Goal: Find specific page/section: Find specific page/section

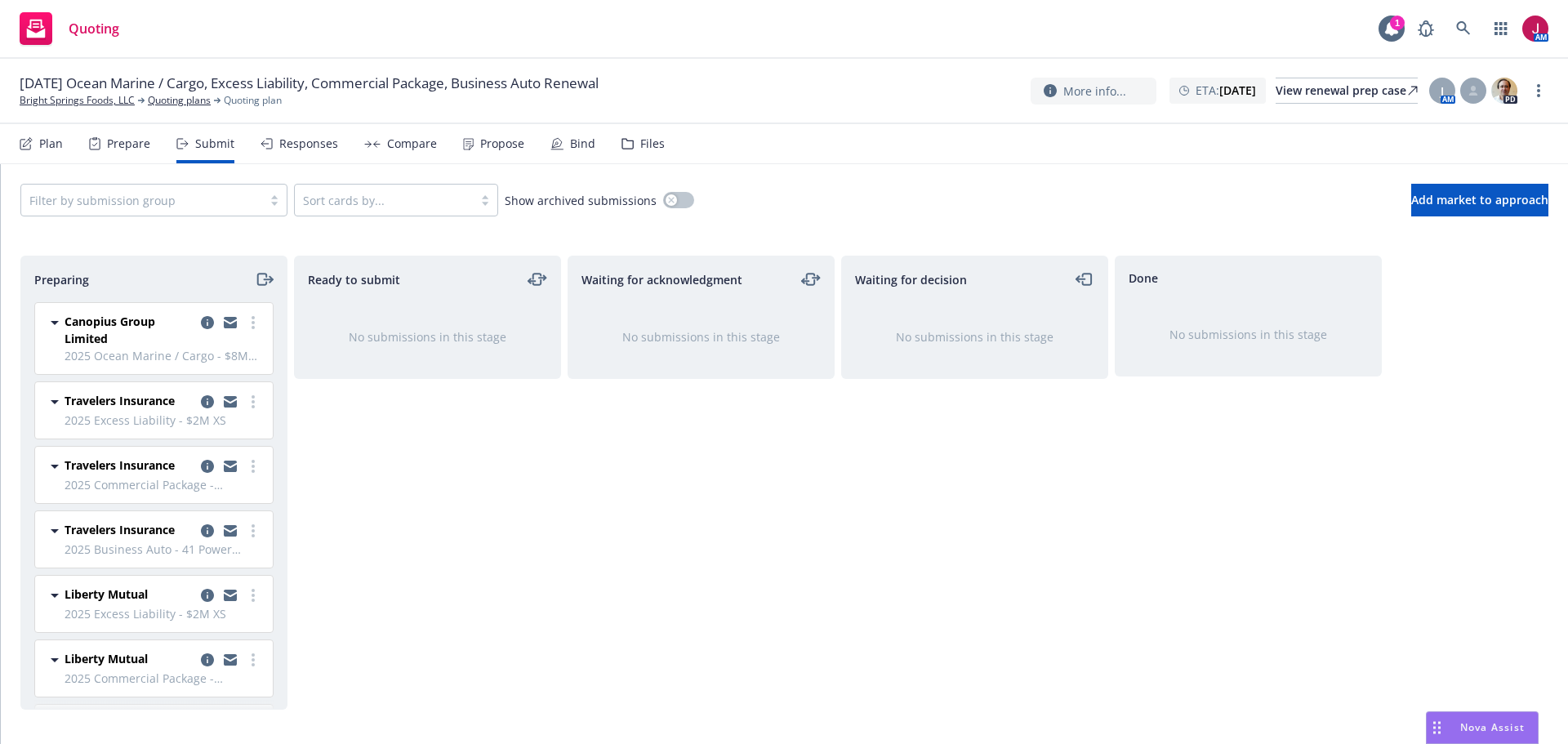
scroll to position [958, 0]
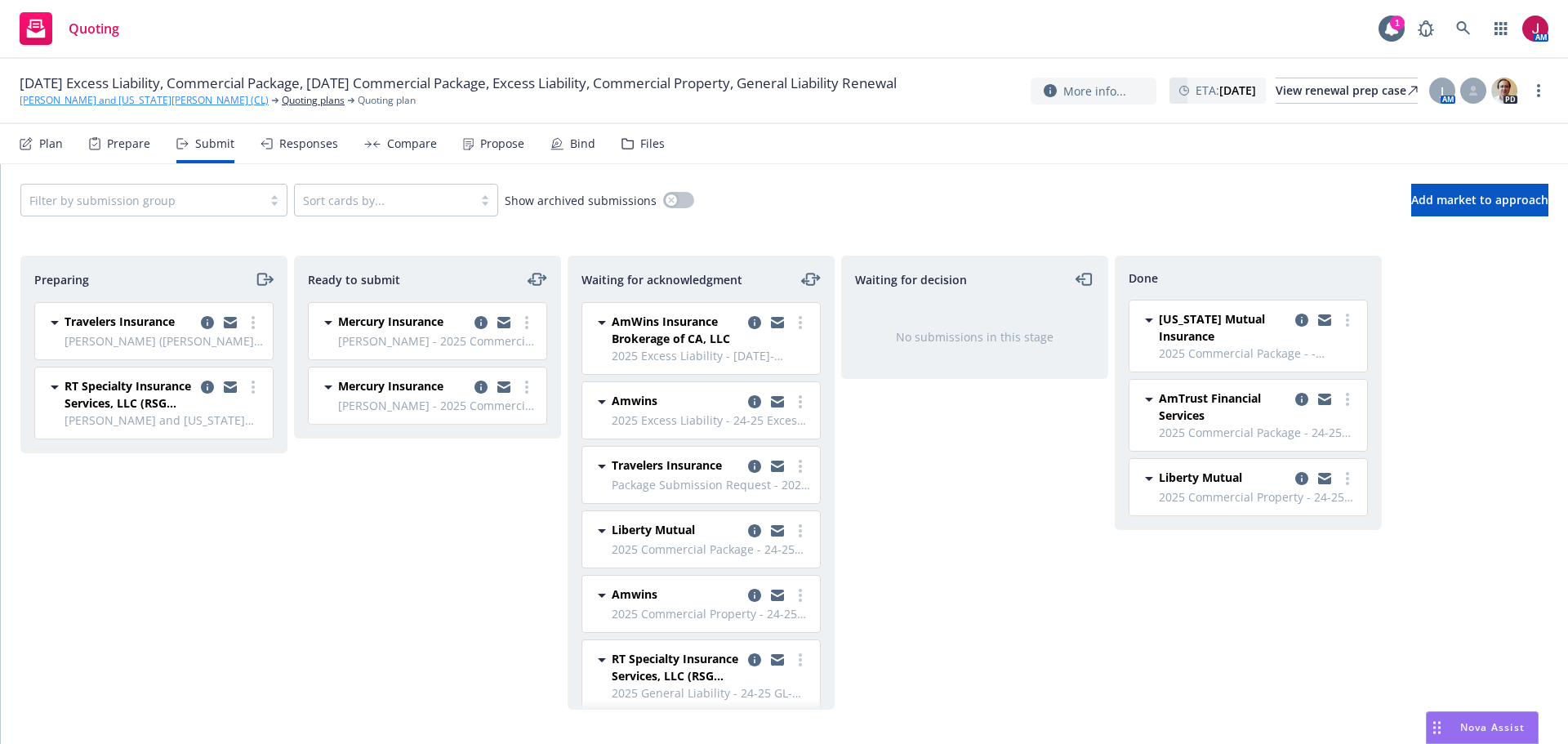
click at [57, 108] on link "[PERSON_NAME] and [US_STATE][PERSON_NAME] (CL)" at bounding box center [144, 100] width 249 height 15
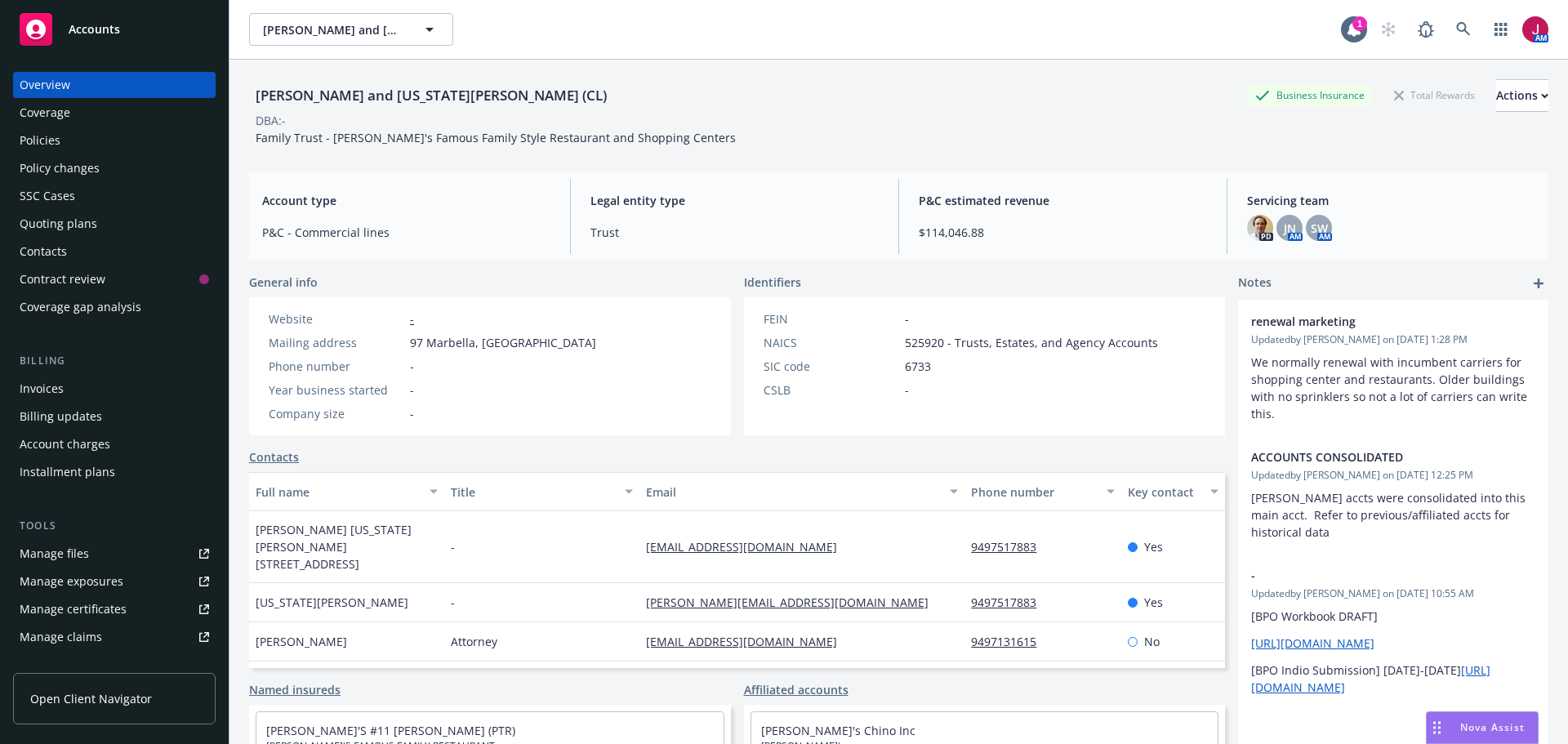
click at [63, 151] on div "Policies" at bounding box center [114, 140] width 190 height 26
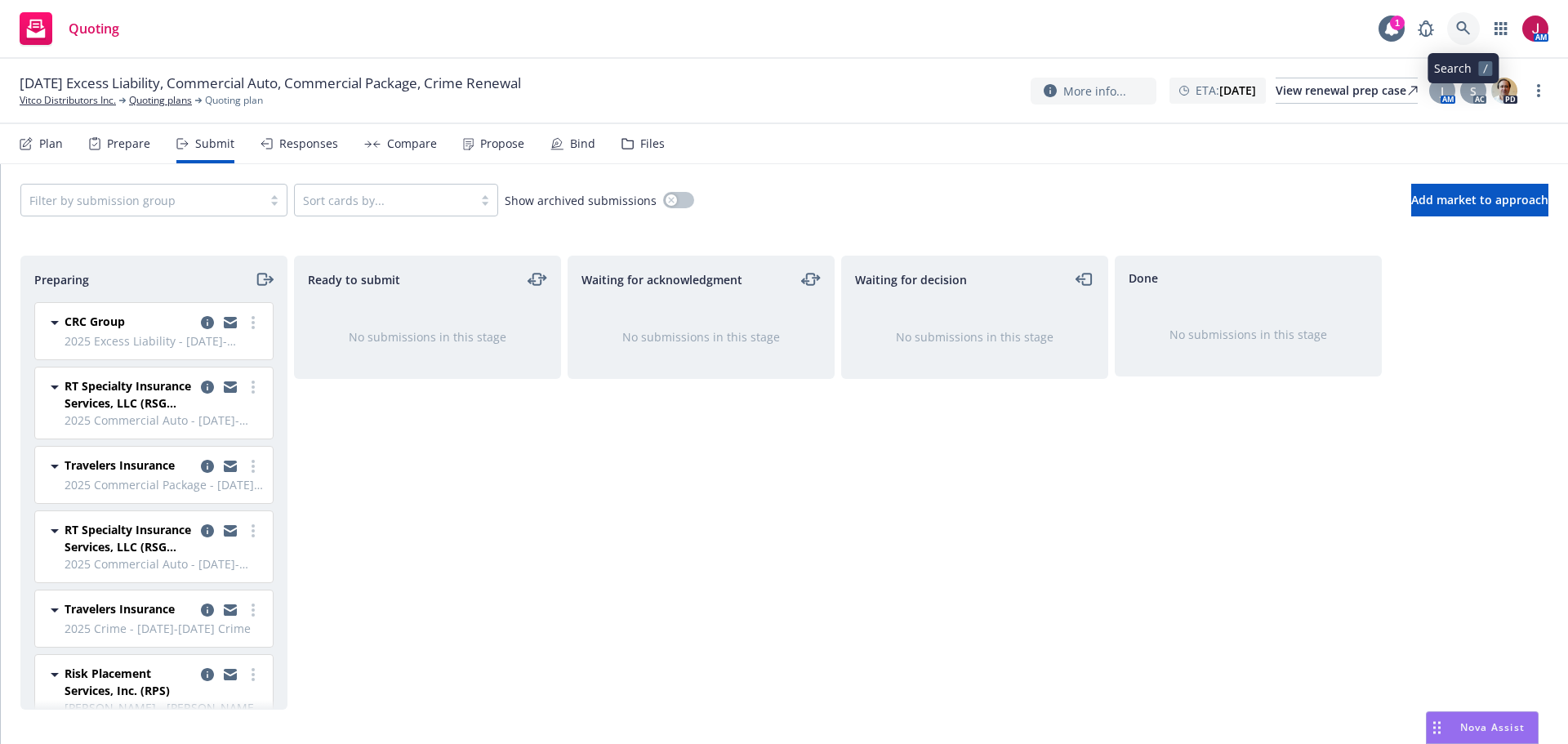
click at [1464, 35] on icon at bounding box center [1463, 28] width 15 height 15
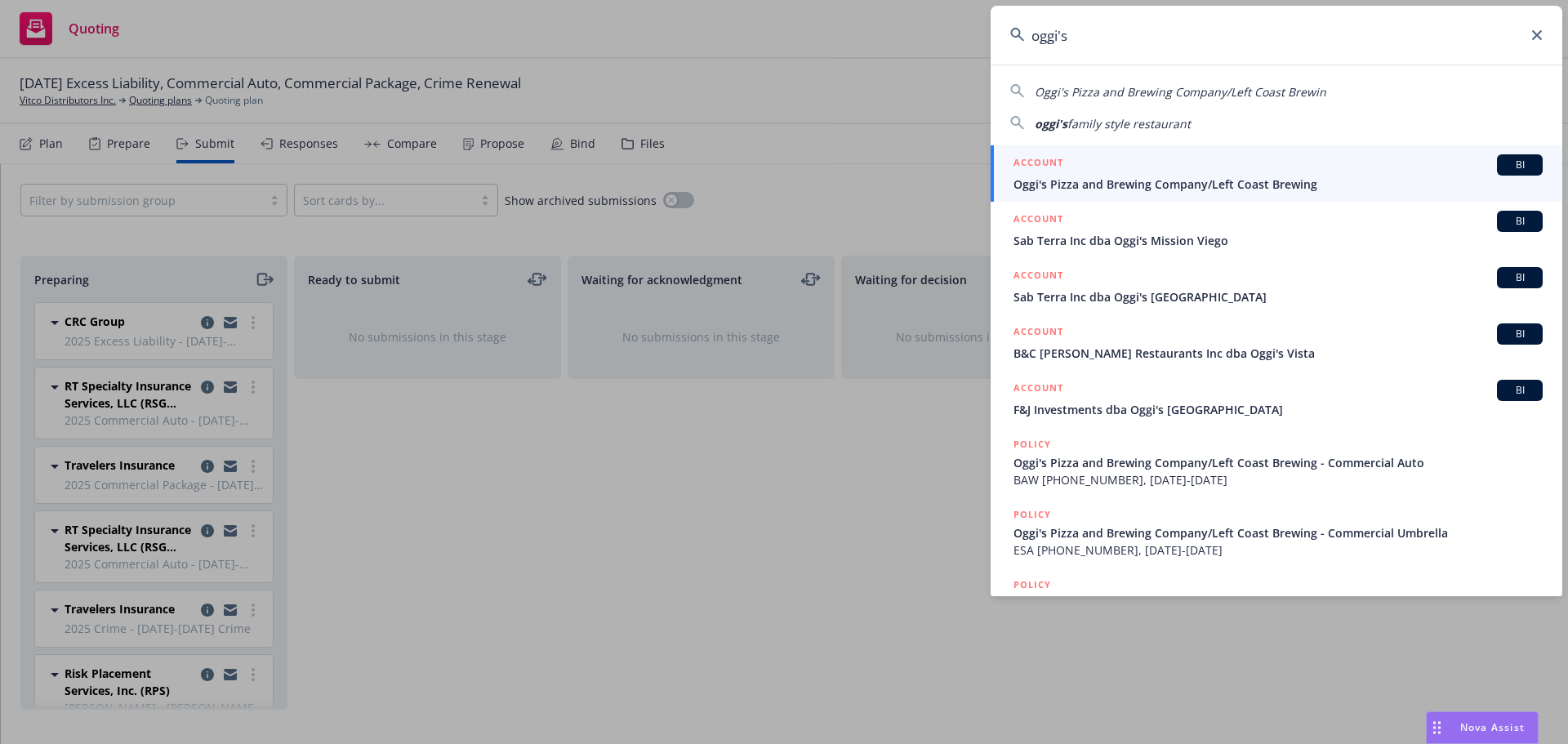
type input "oggi's"
click at [1153, 177] on span "Oggi's Pizza and Brewing Company/Left Coast Brewing" at bounding box center [1278, 184] width 529 height 18
